Goal: Information Seeking & Learning: Learn about a topic

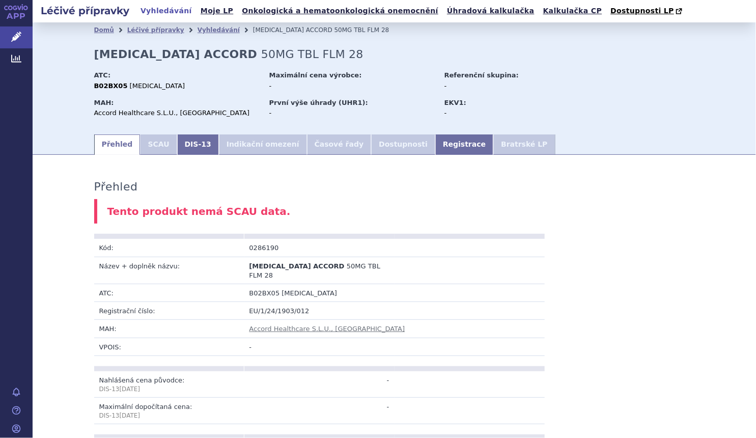
scroll to position [416, 0]
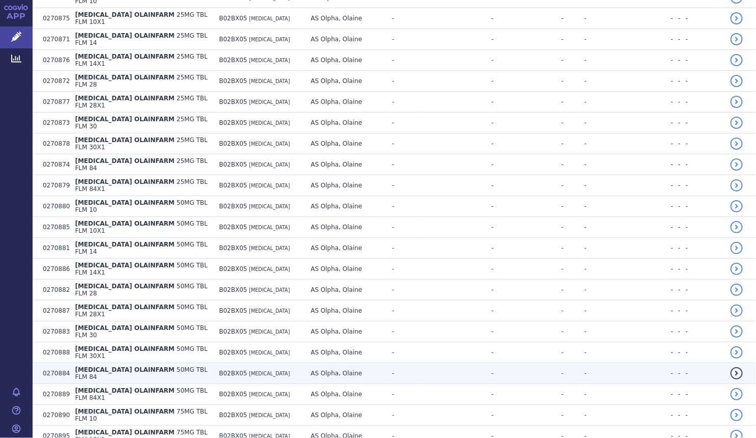
scroll to position [1822, 0]
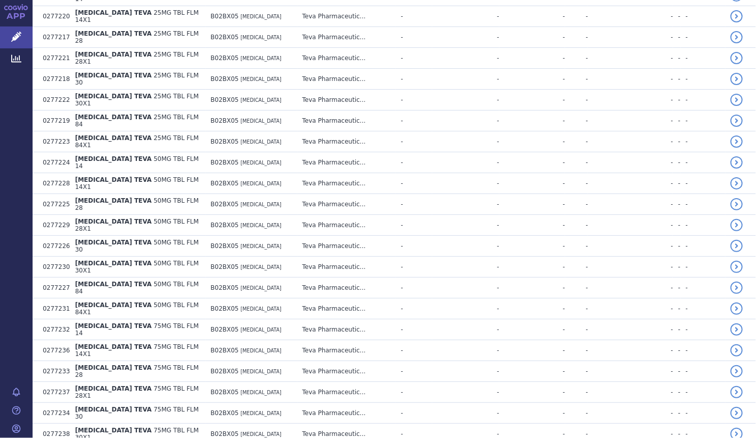
scroll to position [3699, 0]
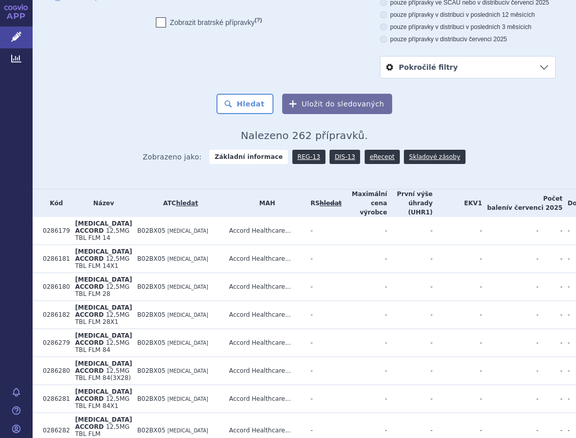
scroll to position [0, 0]
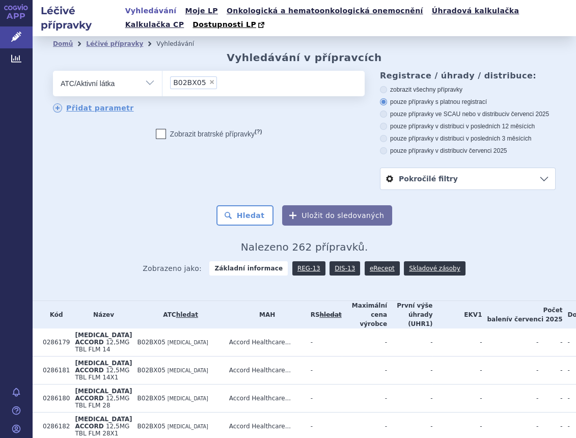
click at [209, 85] on span "×" at bounding box center [212, 82] width 6 height 6
click at [162, 85] on select "B02BX05" at bounding box center [162, 82] width 1 height 25
select select
click at [204, 83] on ul at bounding box center [263, 81] width 202 height 21
click at [162, 83] on select at bounding box center [162, 82] width 1 height 25
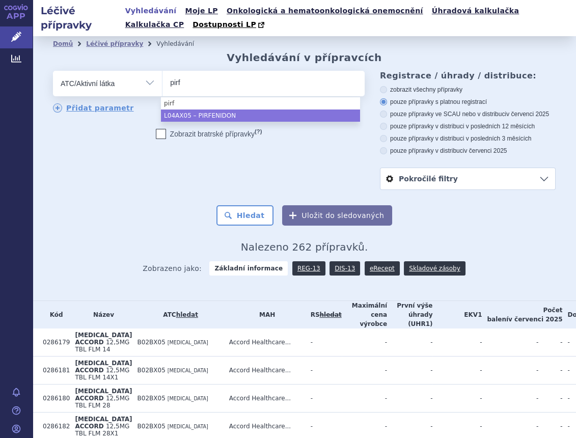
type input "pirf"
select select "L04AX05"
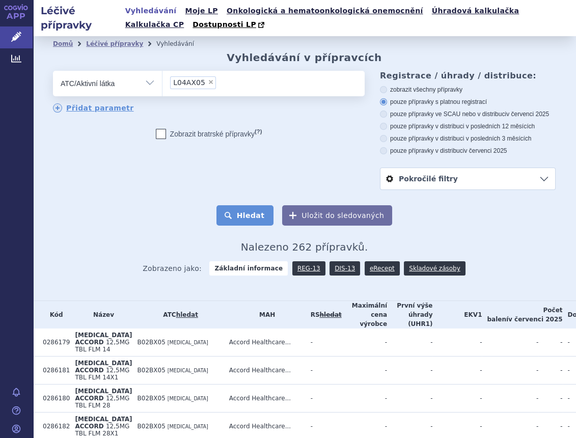
click at [251, 210] on button "Hledat" at bounding box center [245, 215] width 58 height 20
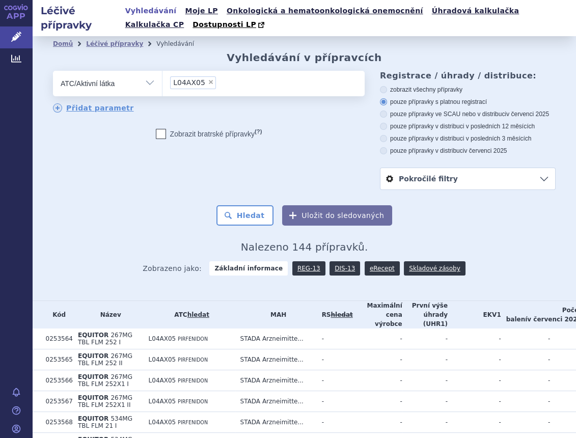
click at [208, 82] on span "×" at bounding box center [211, 82] width 6 height 6
click at [162, 82] on select "L04AX05" at bounding box center [162, 82] width 1 height 25
select select
click at [202, 90] on ul at bounding box center [261, 81] width 199 height 21
click at [162, 90] on select at bounding box center [162, 82] width 1 height 25
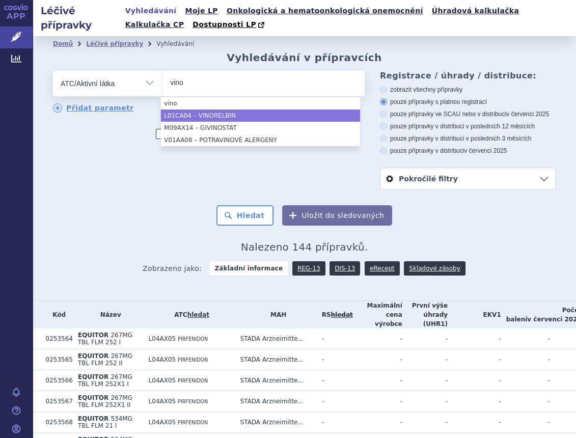
type input "vino"
select select "L01CA04"
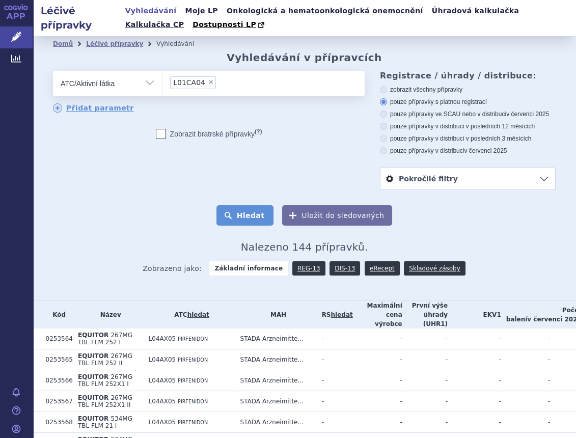
click at [242, 216] on button "Hledat" at bounding box center [245, 215] width 58 height 20
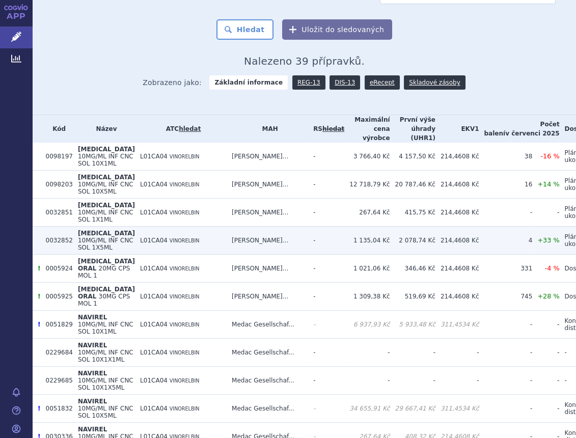
scroll to position [231, 0]
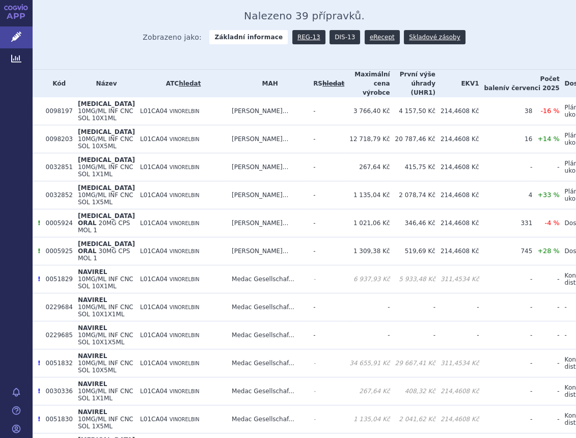
click at [331, 41] on link "DIS-13" at bounding box center [344, 37] width 31 height 14
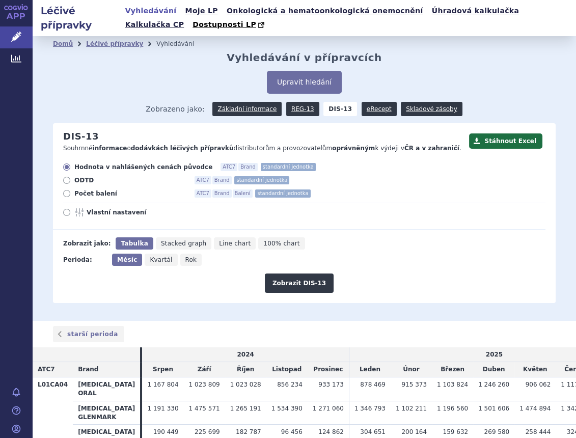
scroll to position [82, 0]
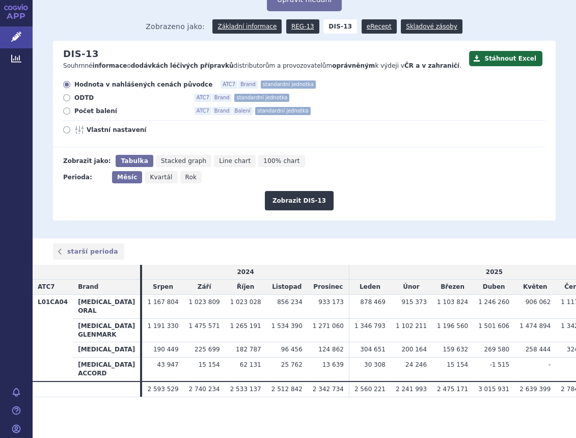
click at [83, 110] on span "Počet balení" at bounding box center [130, 111] width 112 height 8
click at [71, 110] on input "Počet balení ATC7 Brand Balení standardní jednotka" at bounding box center [67, 112] width 7 height 7
radio input "true"
click at [294, 201] on button "Zobrazit DIS-13" at bounding box center [299, 200] width 69 height 19
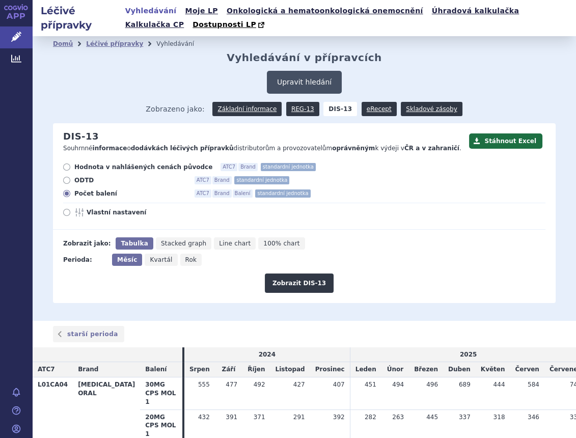
click at [296, 82] on button "Upravit hledání" at bounding box center [304, 82] width 75 height 23
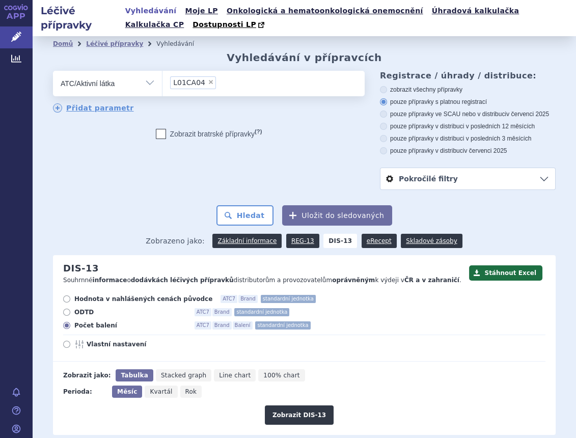
click at [208, 81] on span "×" at bounding box center [211, 82] width 6 height 6
click at [162, 81] on select "L01CA04" at bounding box center [162, 82] width 1 height 25
select select
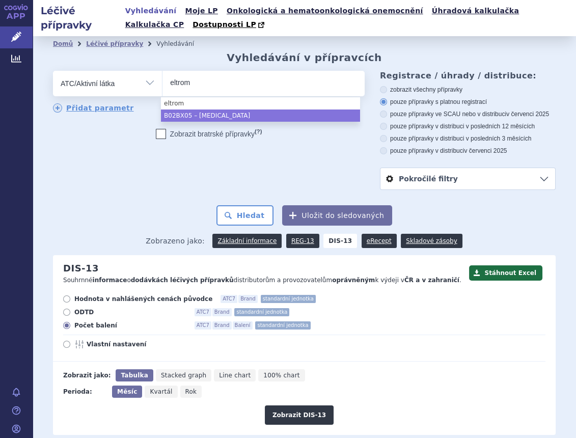
type input "eltrom"
select select "B02BX05"
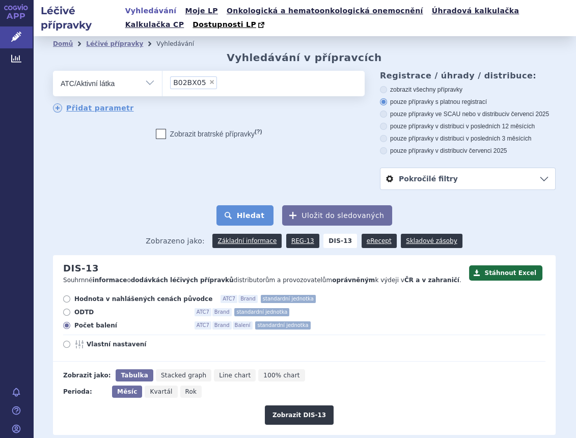
click at [247, 217] on button "Hledat" at bounding box center [245, 215] width 58 height 20
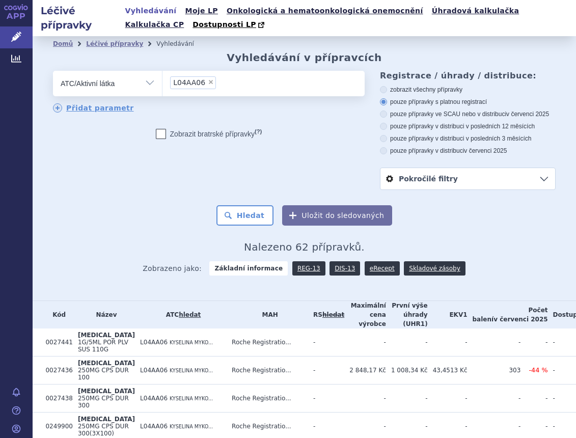
click at [204, 86] on li "× L04AA06" at bounding box center [193, 82] width 46 height 13
click at [162, 86] on select "L04AA06" at bounding box center [162, 82] width 1 height 25
click at [208, 82] on span "×" at bounding box center [211, 82] width 6 height 6
click at [162, 82] on select "L04AA06" at bounding box center [162, 82] width 1 height 25
select select
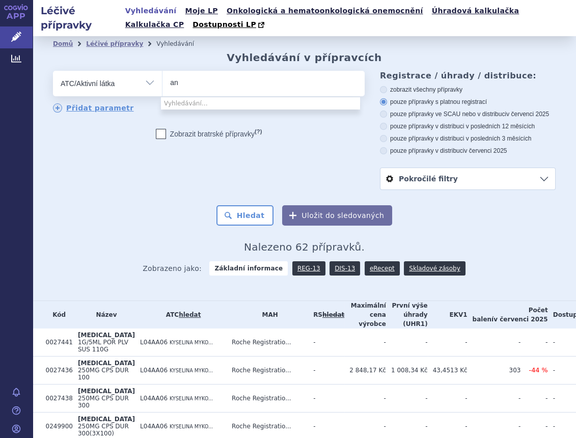
type input "a"
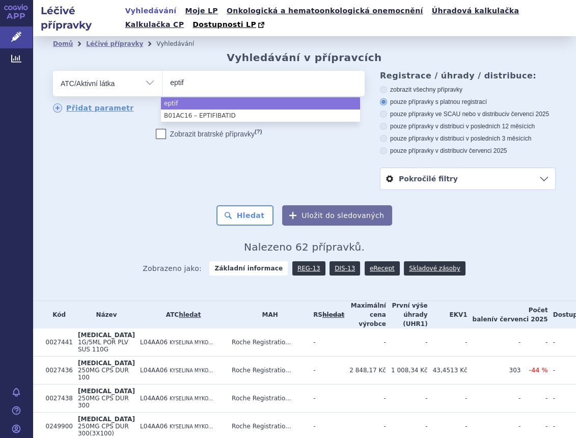
type input "eptif"
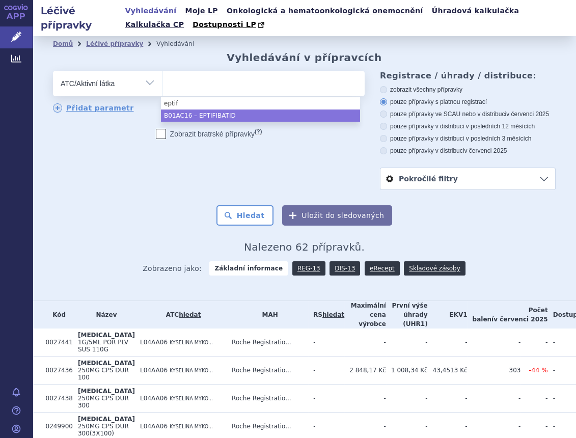
select select "B01AC16"
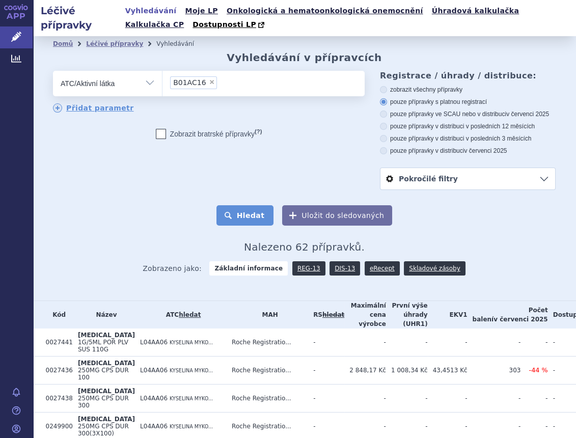
click at [238, 209] on button "Hledat" at bounding box center [245, 215] width 58 height 20
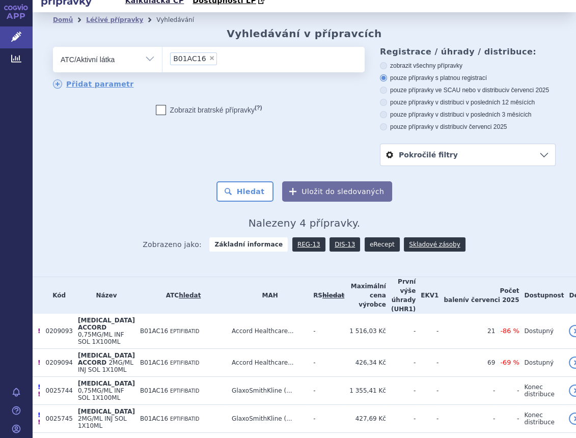
scroll to position [37, 0]
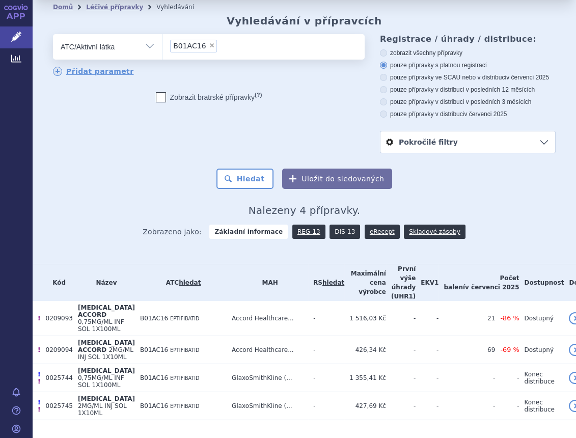
click at [336, 234] on link "DIS-13" at bounding box center [344, 231] width 31 height 14
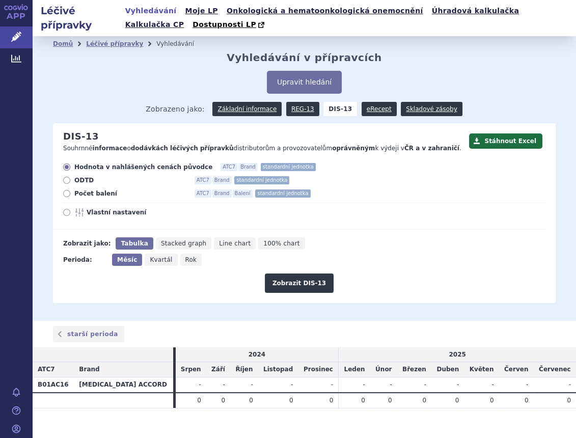
click at [106, 196] on span "Počet balení" at bounding box center [130, 193] width 112 height 8
click at [71, 196] on input "Počet balení ATC7 Brand Balení standardní jednotka" at bounding box center [67, 194] width 7 height 7
radio input "true"
click at [286, 287] on button "Zobrazit DIS-13" at bounding box center [299, 282] width 69 height 19
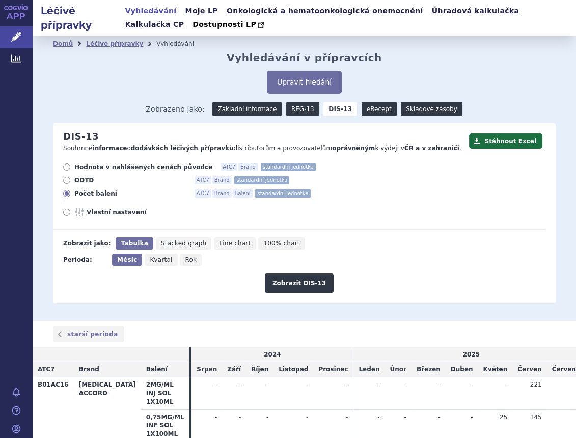
scroll to position [44, 0]
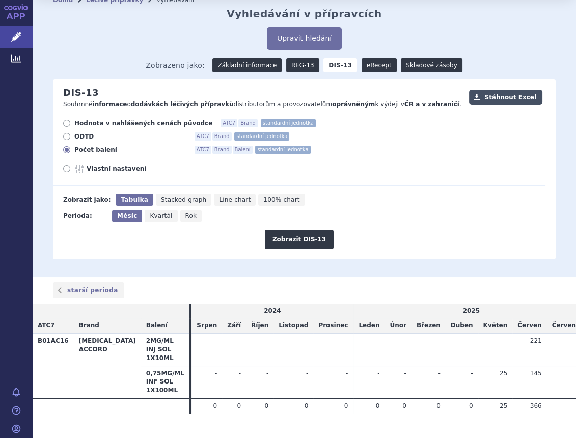
click at [501, 93] on button "Stáhnout Excel" at bounding box center [505, 97] width 73 height 15
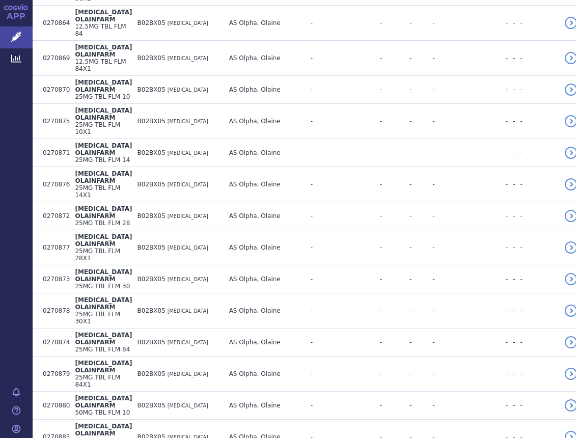
scroll to position [2361, 0]
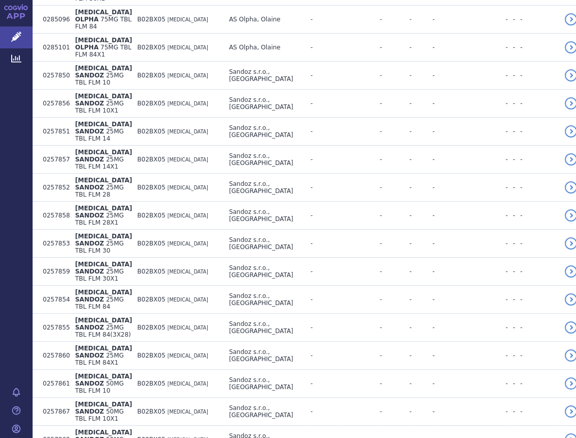
scroll to position [4443, 0]
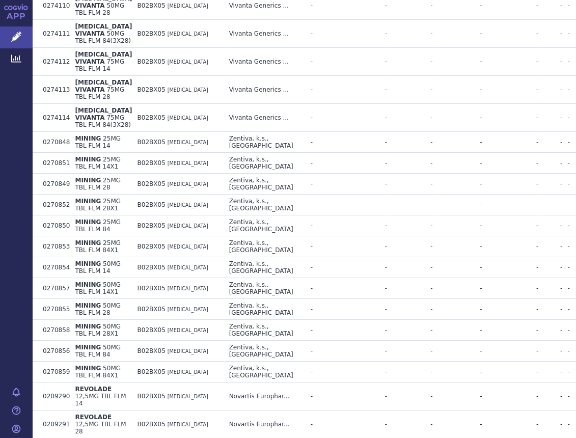
scroll to position [6857, 0]
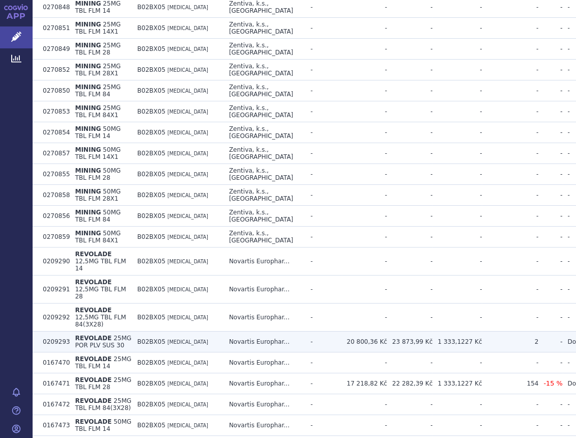
click at [290, 331] on td "Novartis Europhar..." at bounding box center [264, 341] width 81 height 21
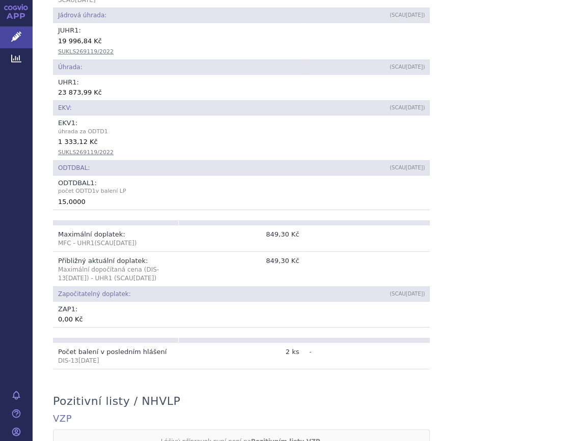
scroll to position [509, 0]
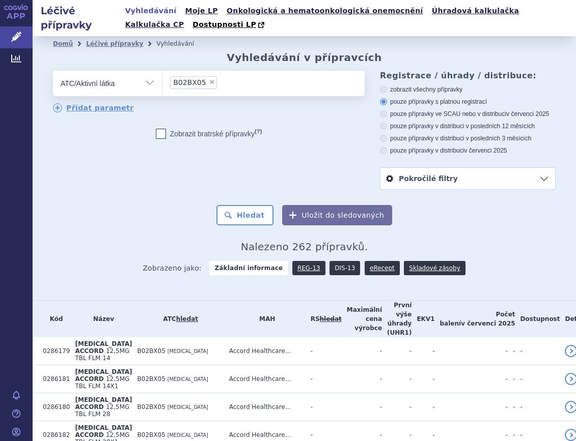
click at [329, 269] on link "DIS-13" at bounding box center [344, 268] width 31 height 14
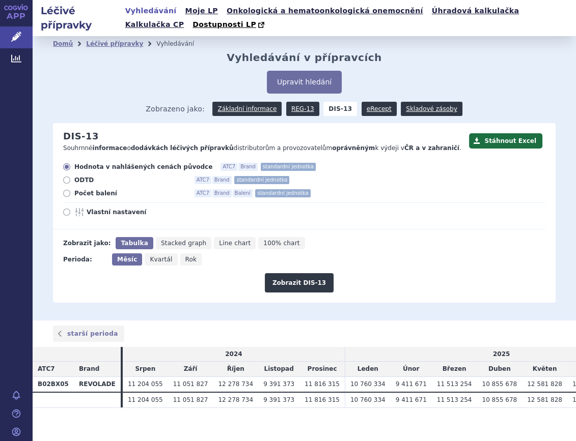
click at [99, 192] on span "Počet balení" at bounding box center [130, 193] width 112 height 8
click at [71, 192] on input "Počet balení ATC7 Brand Balení standardní jednotka" at bounding box center [67, 194] width 7 height 7
radio input "true"
click at [302, 286] on button "Zobrazit DIS-13" at bounding box center [299, 282] width 69 height 19
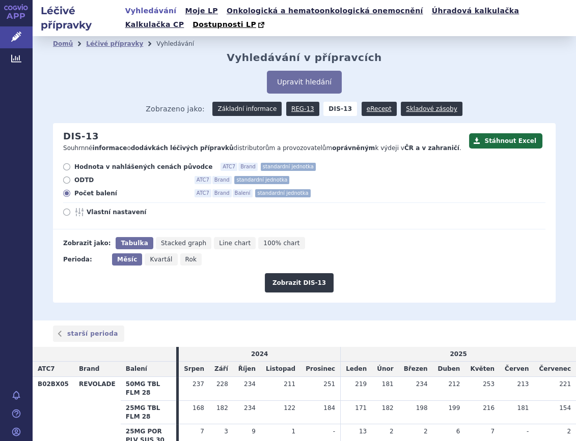
click at [255, 110] on link "Základní informace" at bounding box center [246, 109] width 69 height 14
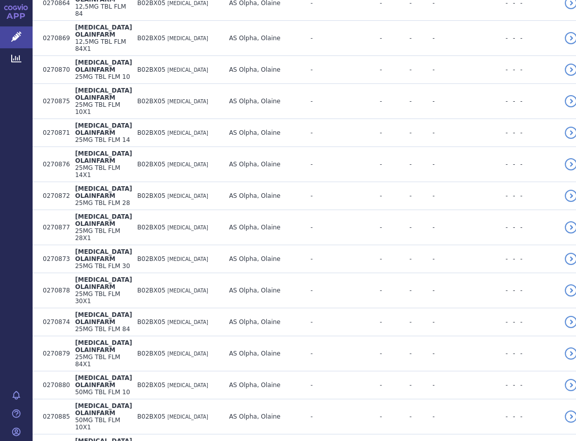
scroll to position [2357, 0]
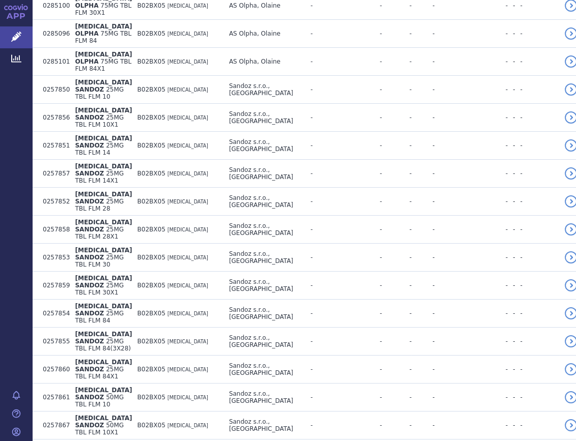
scroll to position [4439, 0]
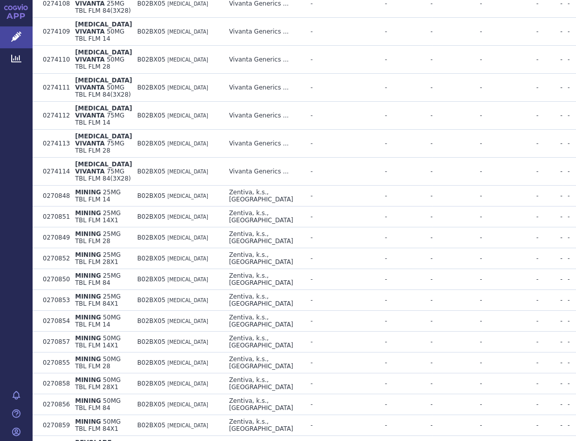
scroll to position [6854, 0]
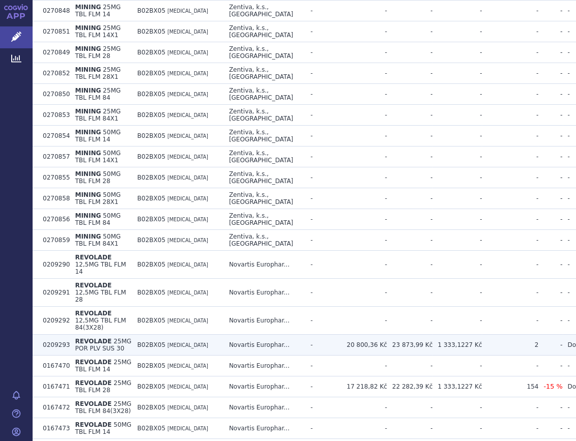
click at [314, 335] on td "-" at bounding box center [323, 345] width 36 height 21
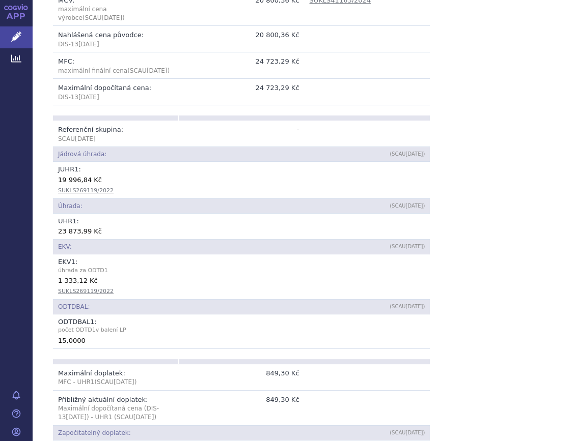
scroll to position [324, 0]
